Goal: Transaction & Acquisition: Purchase product/service

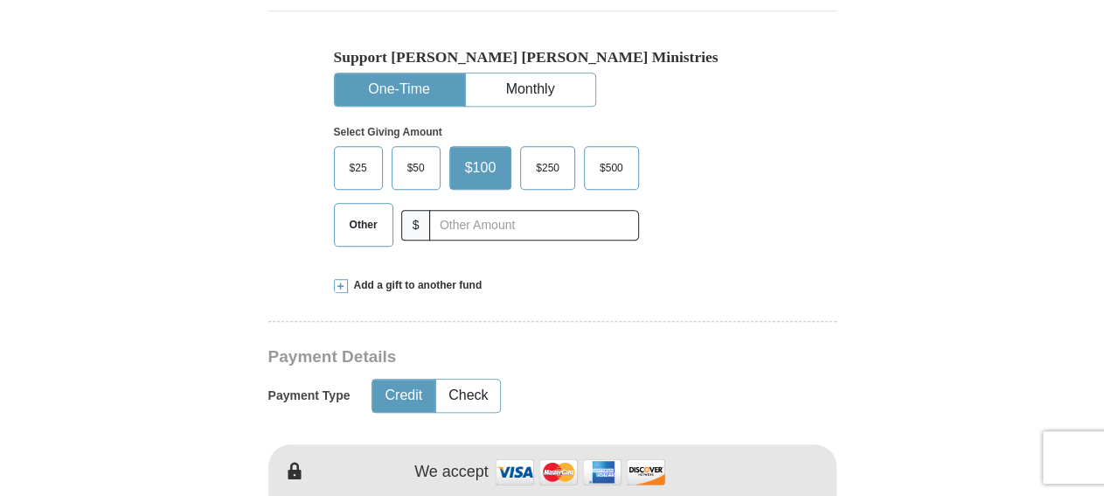
scroll to position [545, 0]
click at [554, 226] on input "text" at bounding box center [533, 225] width 209 height 31
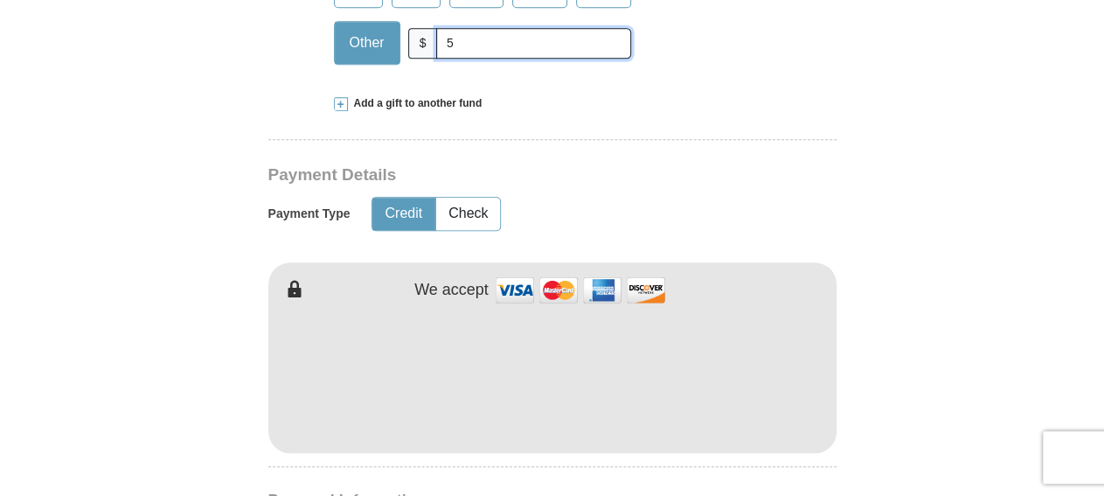
scroll to position [818, 0]
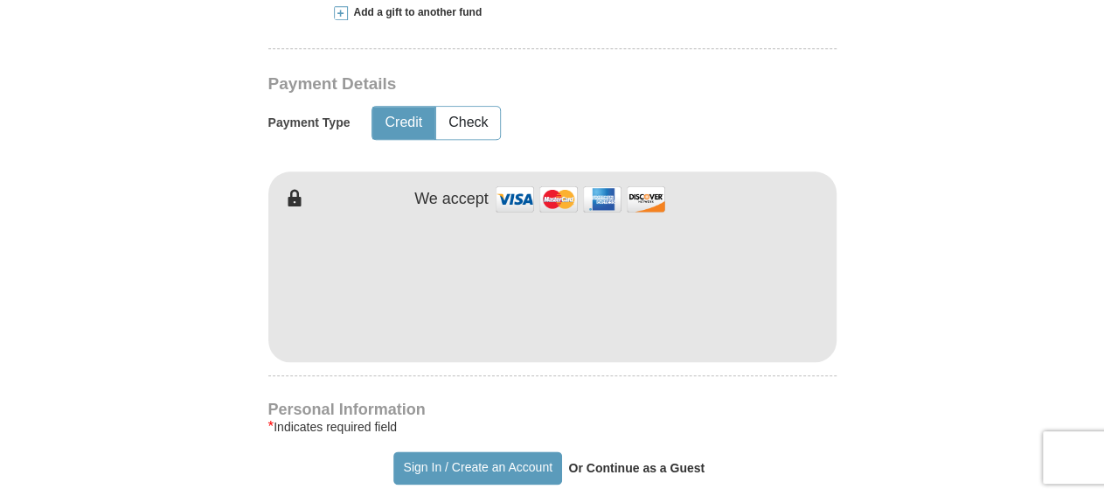
type input "5"
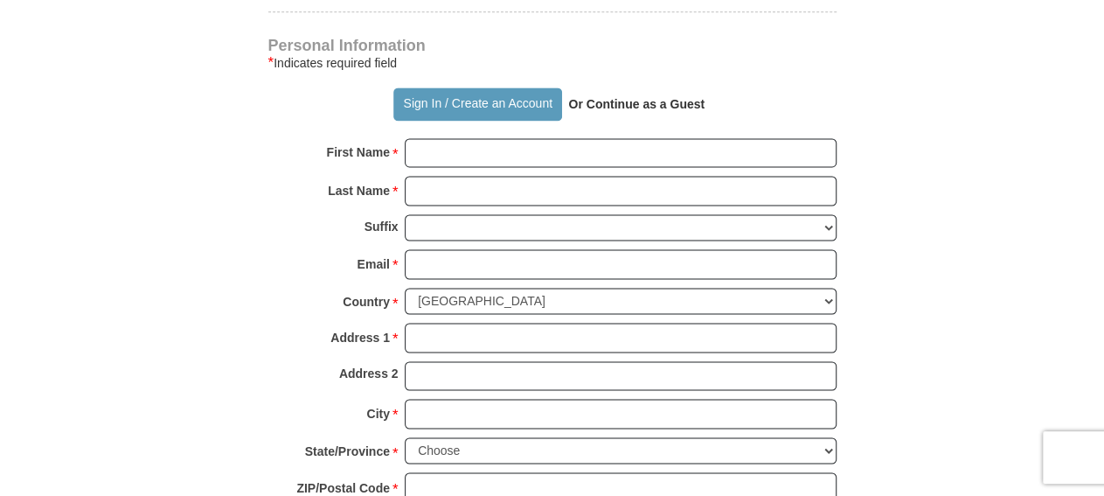
scroll to position [1091, 0]
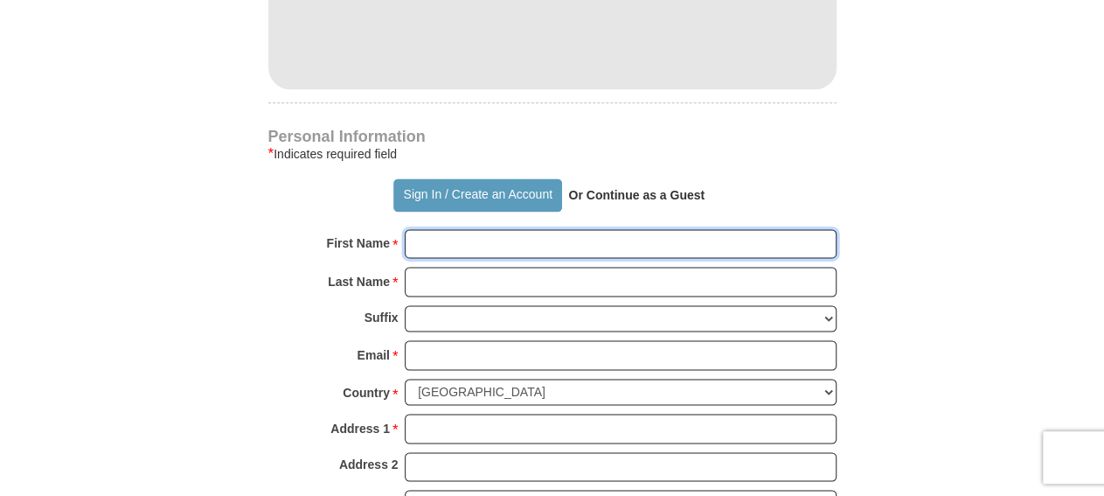
click at [444, 236] on input "First Name *" at bounding box center [621, 244] width 432 height 30
type input "LaDonald"
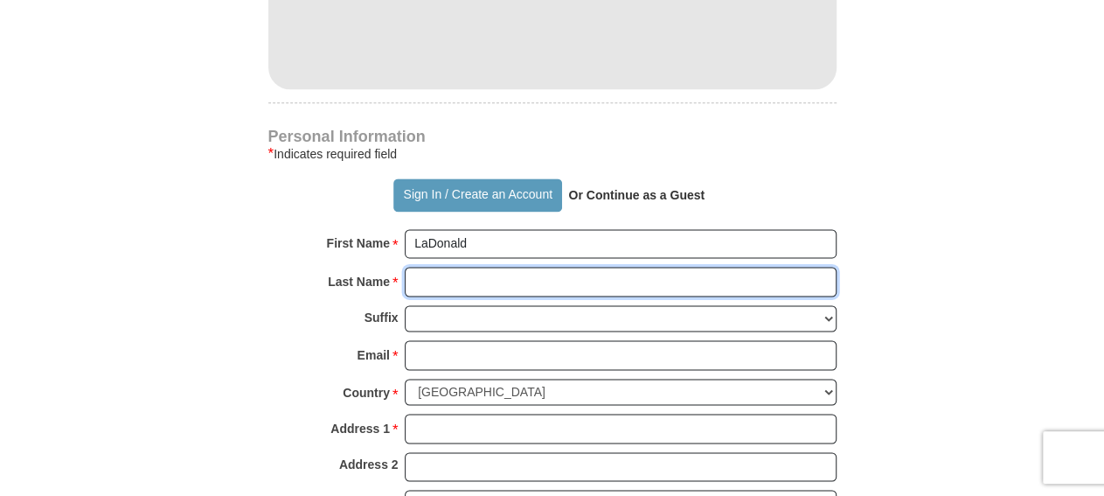
type input "[PERSON_NAME]"
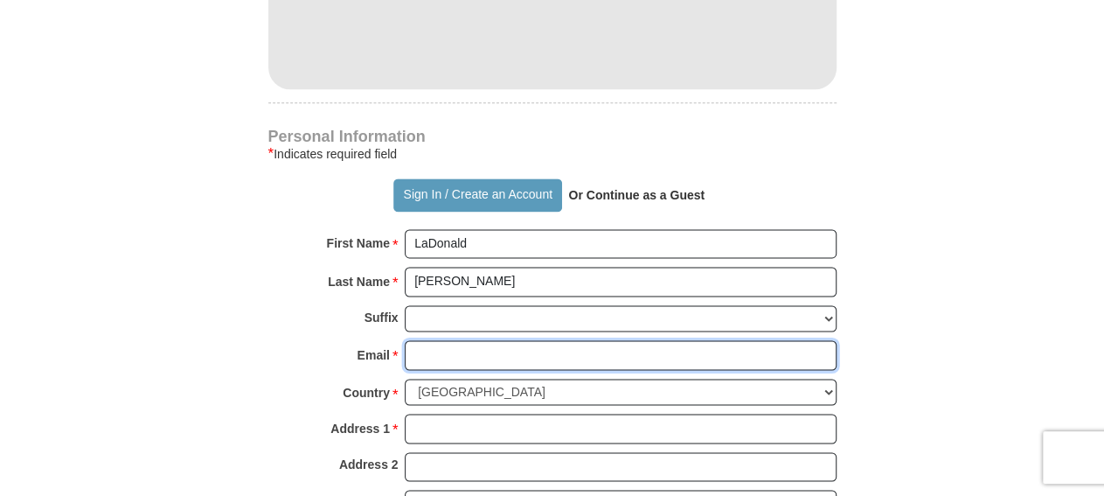
type input "[EMAIL_ADDRESS][DOMAIN_NAME]"
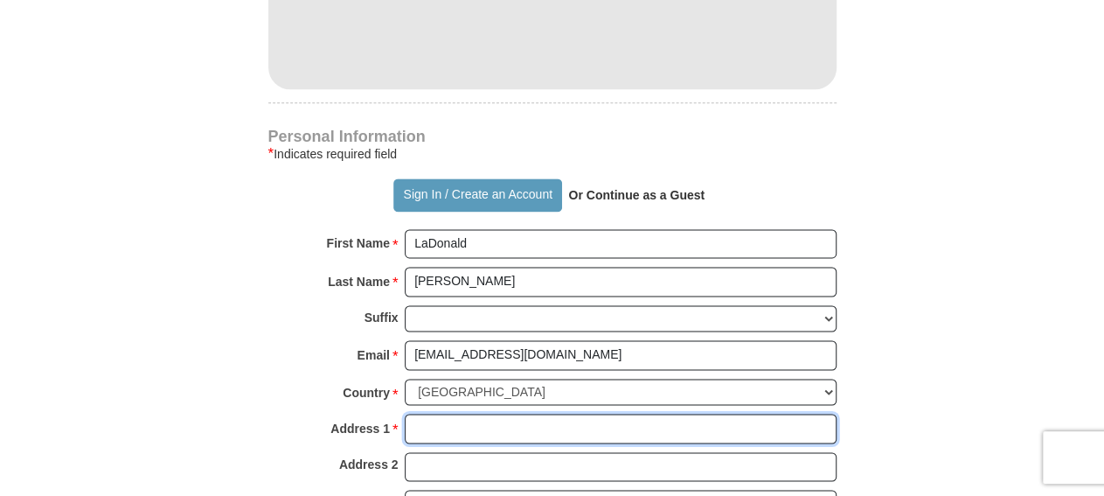
type input "[STREET_ADDRESS]"
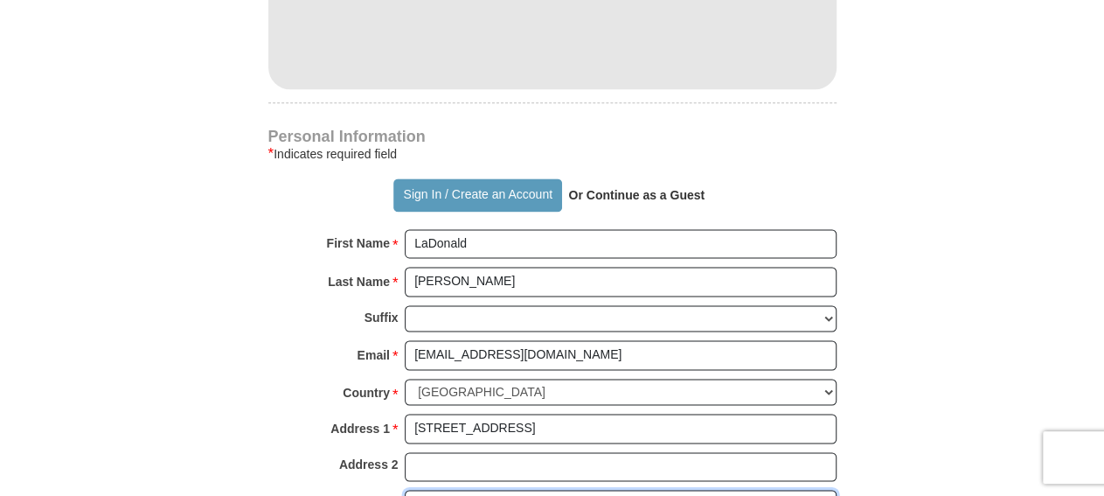
type input "Monroe"
select select "LA"
type input "71203"
type input "3186143092"
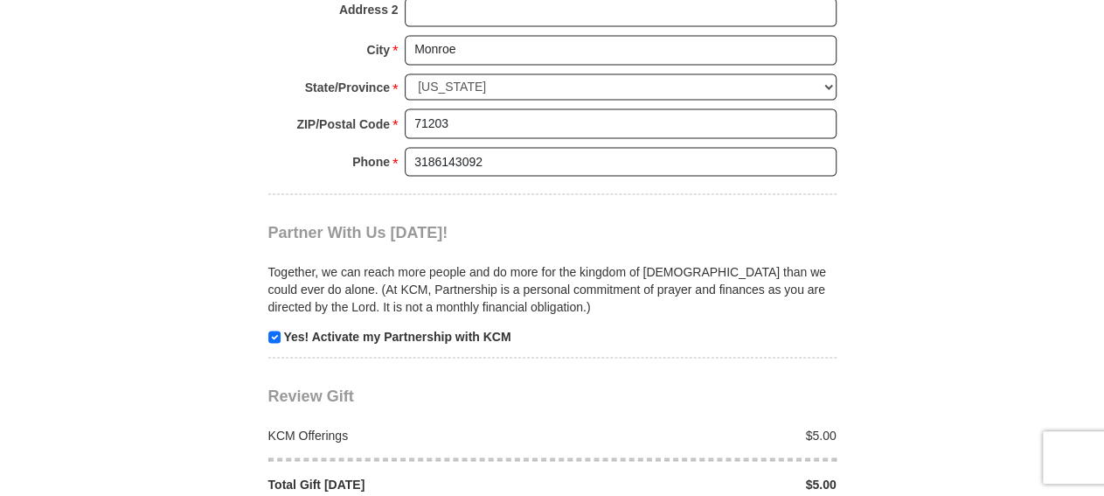
scroll to position [1636, 0]
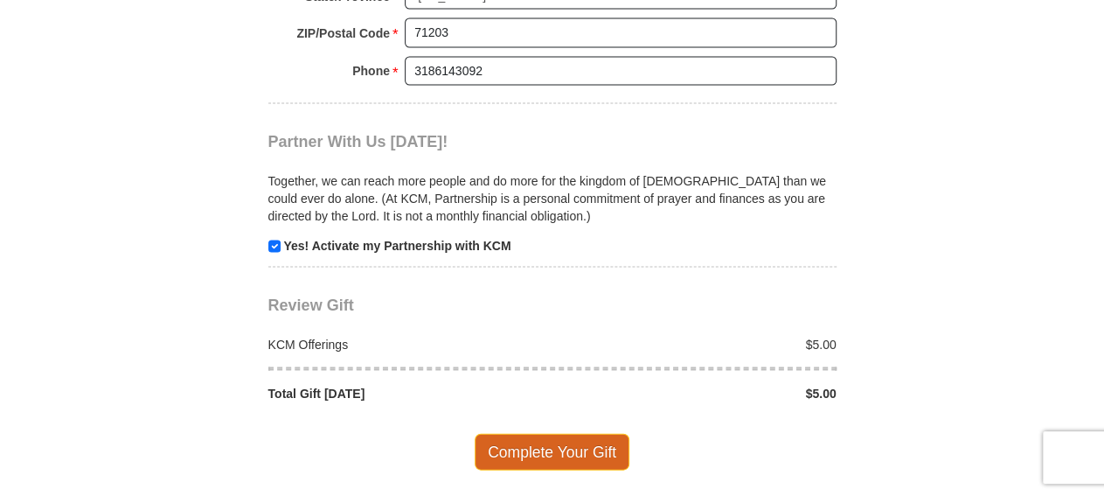
click at [554, 433] on span "Complete Your Gift" at bounding box center [552, 451] width 155 height 37
